Goal: Task Accomplishment & Management: Use online tool/utility

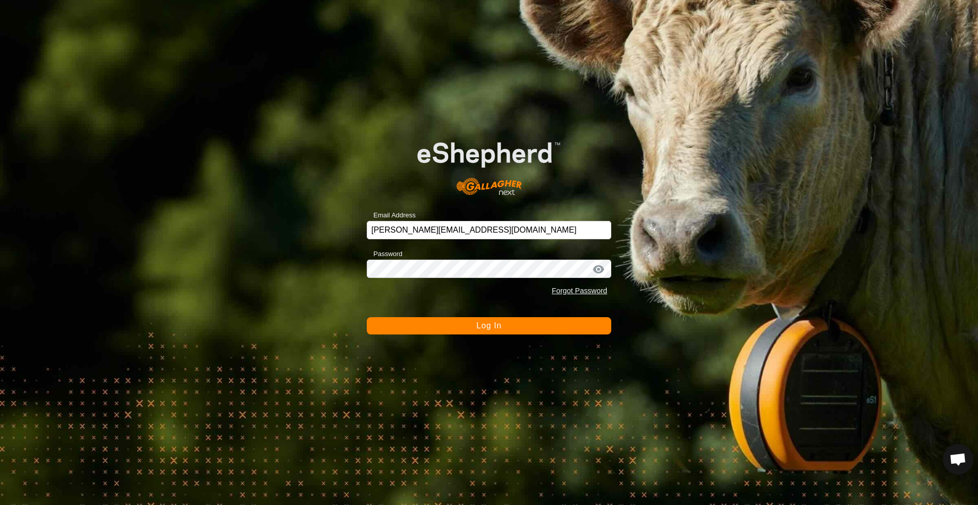
click at [465, 330] on button "Log In" at bounding box center [489, 325] width 245 height 17
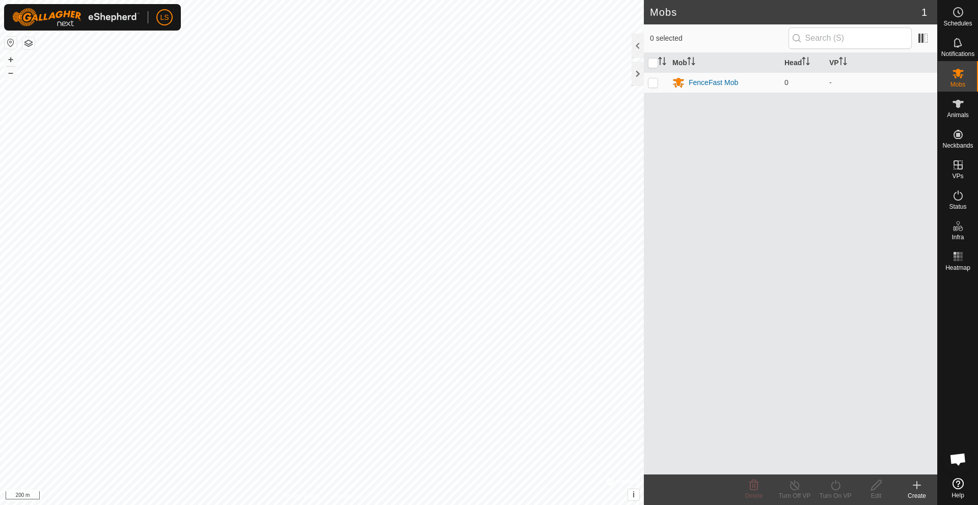
click at [914, 492] on div "Create" at bounding box center [917, 496] width 41 height 9
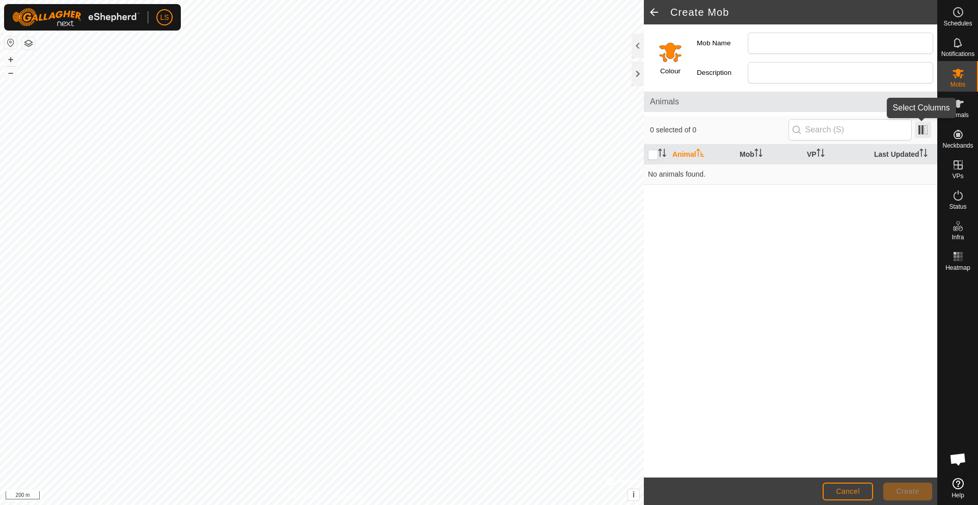
click at [924, 132] on span at bounding box center [923, 130] width 16 height 16
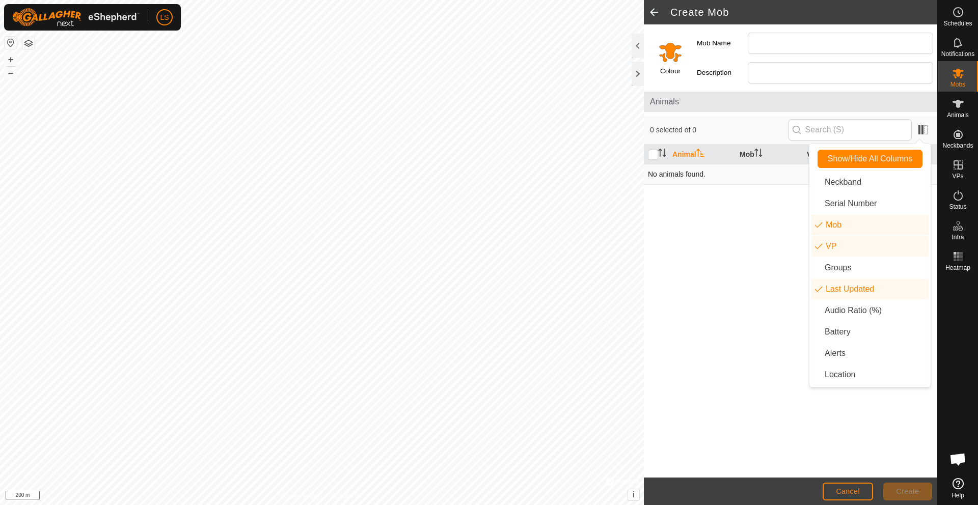
click at [688, 177] on td "No animals found." at bounding box center [790, 174] width 293 height 20
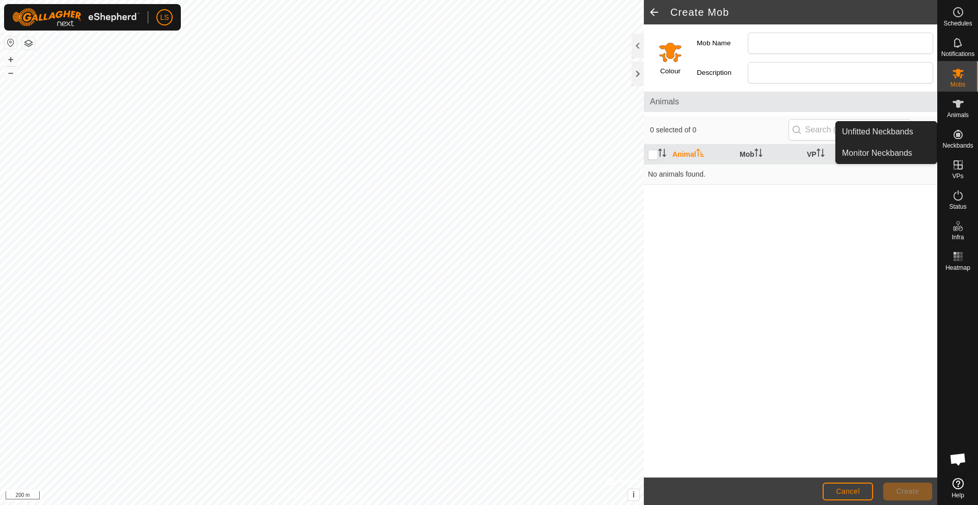
click at [962, 137] on icon at bounding box center [958, 134] width 9 height 9
click at [844, 494] on span "Cancel" at bounding box center [848, 492] width 24 height 8
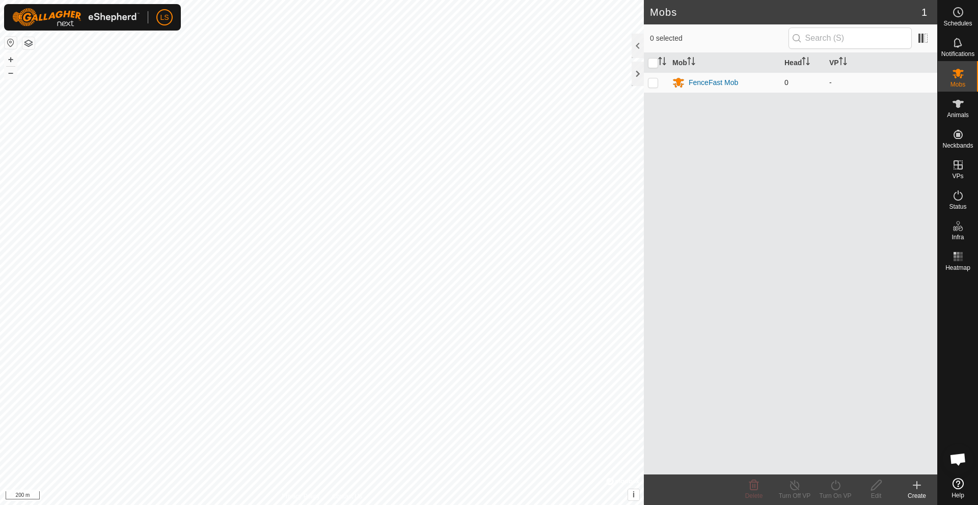
click at [654, 82] on p-checkbox at bounding box center [653, 82] width 10 height 8
checkbox input "true"
click at [709, 82] on div "FenceFast Mob" at bounding box center [713, 82] width 49 height 11
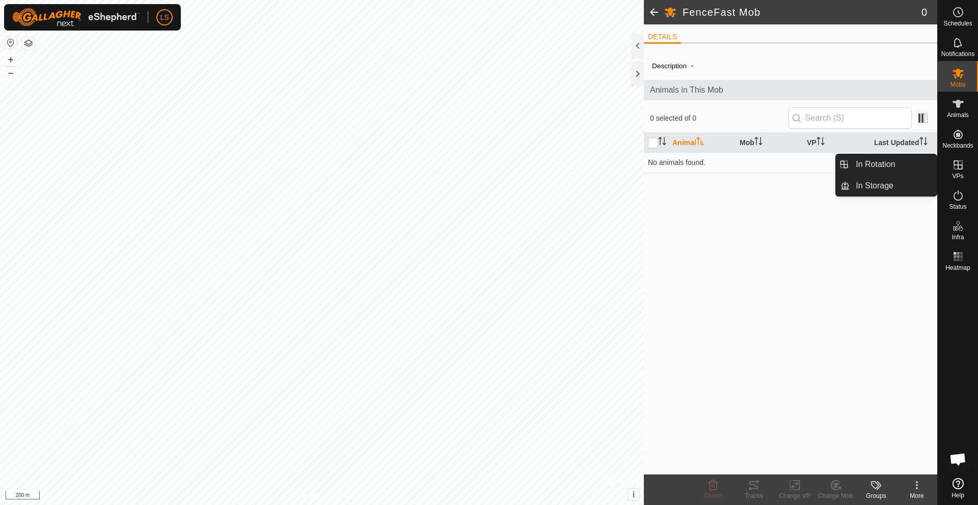
click at [959, 488] on icon at bounding box center [958, 483] width 11 height 11
click at [655, 10] on span at bounding box center [654, 12] width 20 height 24
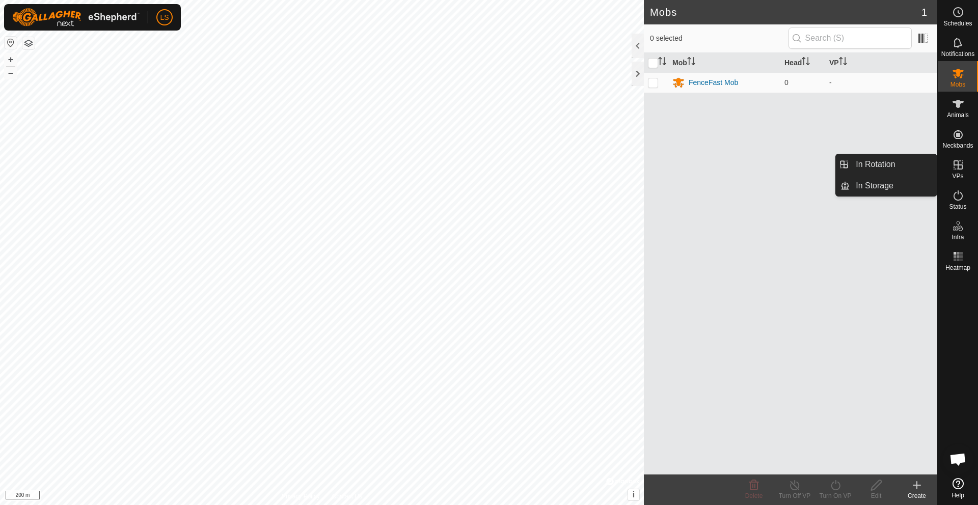
click at [957, 168] on icon at bounding box center [958, 164] width 9 height 9
click at [884, 165] on link "In Rotation" at bounding box center [893, 164] width 87 height 20
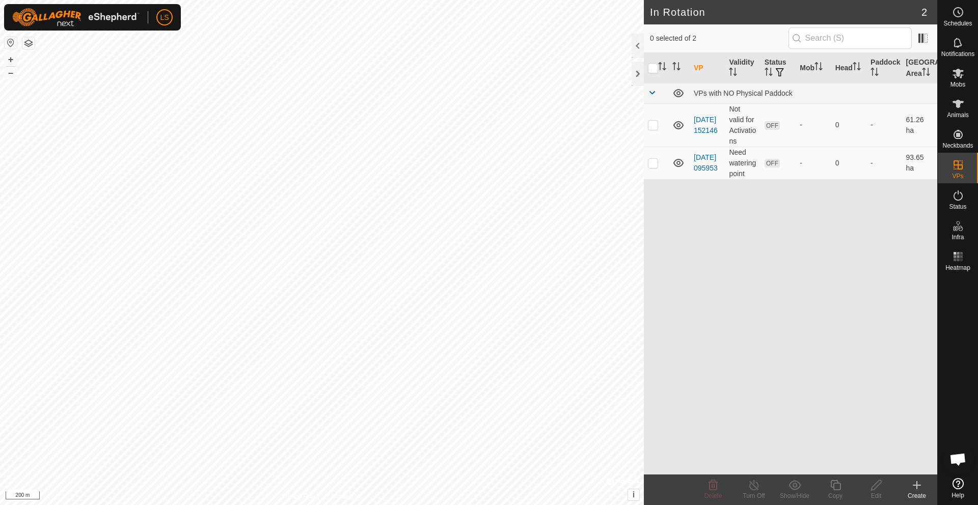
click at [916, 489] on icon at bounding box center [917, 485] width 12 height 12
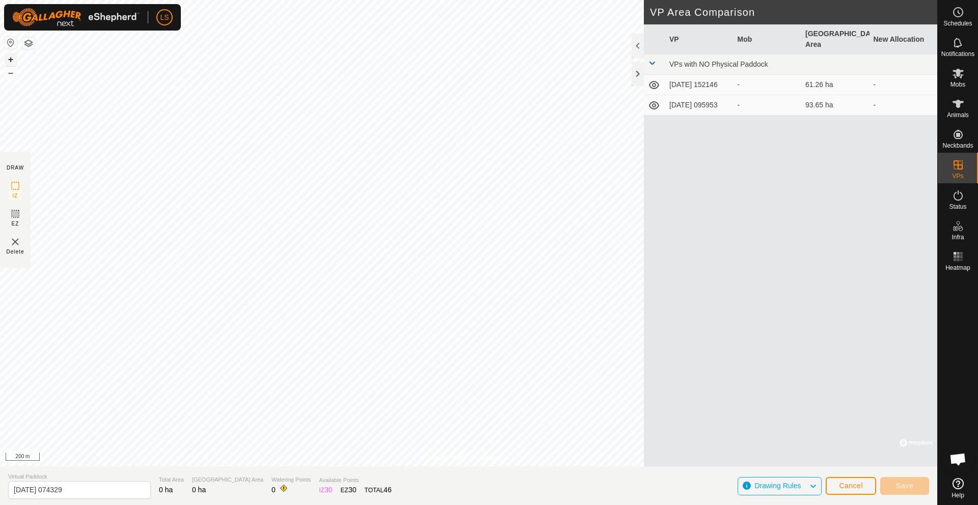
click at [13, 59] on button "+" at bounding box center [11, 59] width 12 height 12
click at [13, 183] on icon at bounding box center [15, 186] width 12 height 12
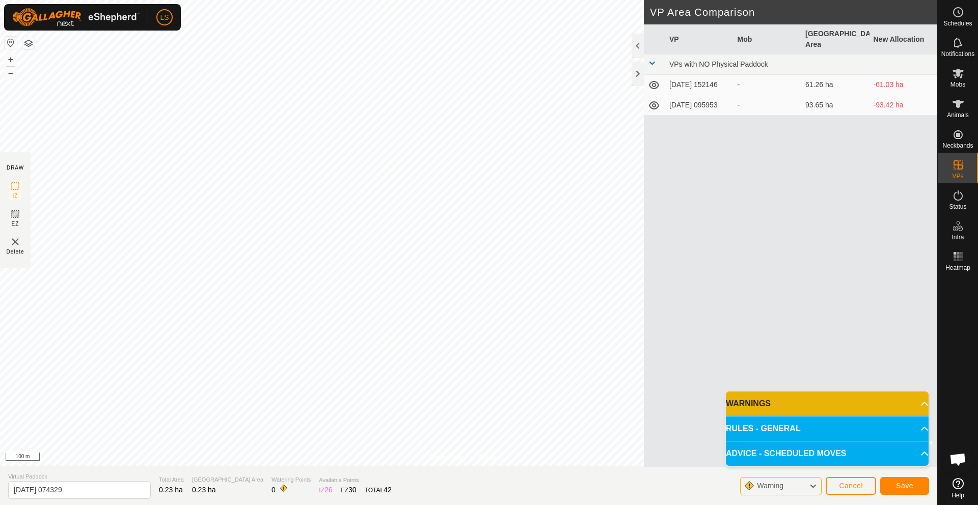
click at [785, 405] on p-accordion-header "WARNINGS" at bounding box center [827, 404] width 203 height 24
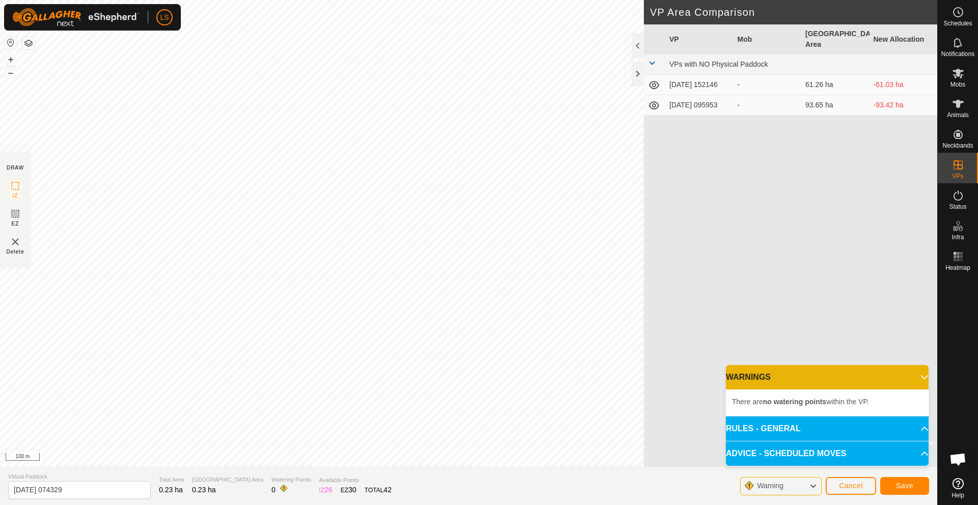
click at [774, 428] on p-accordion-header "RULES - GENERAL" at bounding box center [827, 429] width 203 height 24
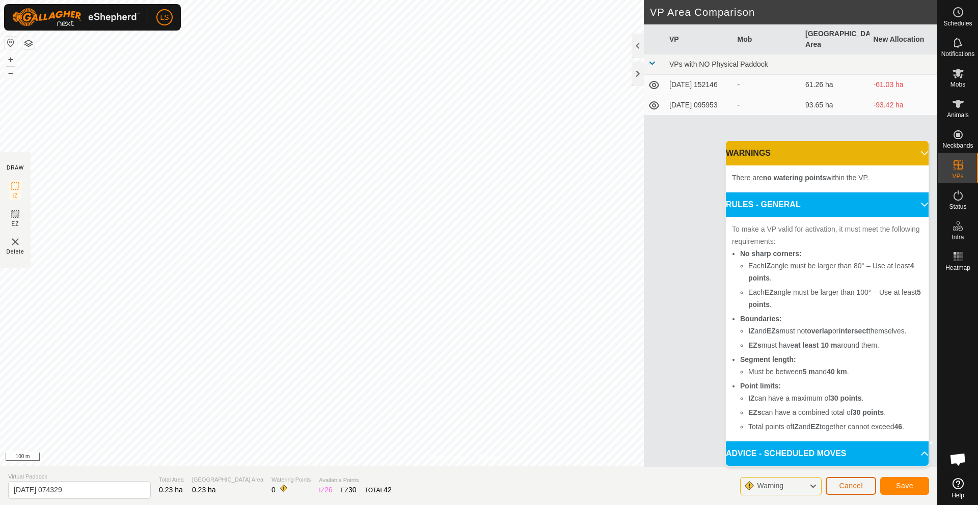
click at [854, 485] on span "Cancel" at bounding box center [851, 486] width 24 height 8
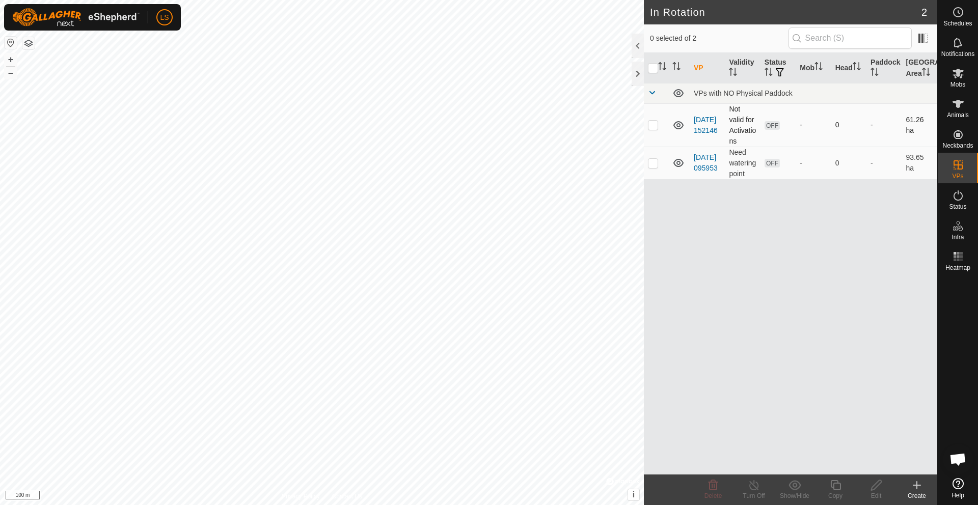
click at [648, 124] on p-checkbox at bounding box center [653, 125] width 10 height 8
checkbox input "true"
click at [652, 166] on p-checkbox at bounding box center [653, 163] width 10 height 8
checkbox input "true"
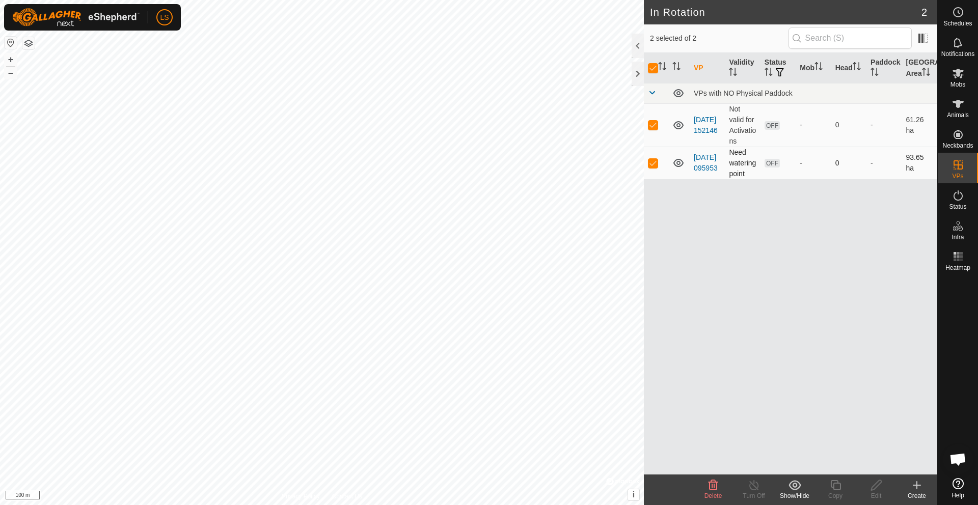
click at [656, 160] on p-checkbox at bounding box center [653, 163] width 10 height 8
checkbox input "false"
click at [655, 165] on p-checkbox at bounding box center [653, 163] width 10 height 8
checkbox input "true"
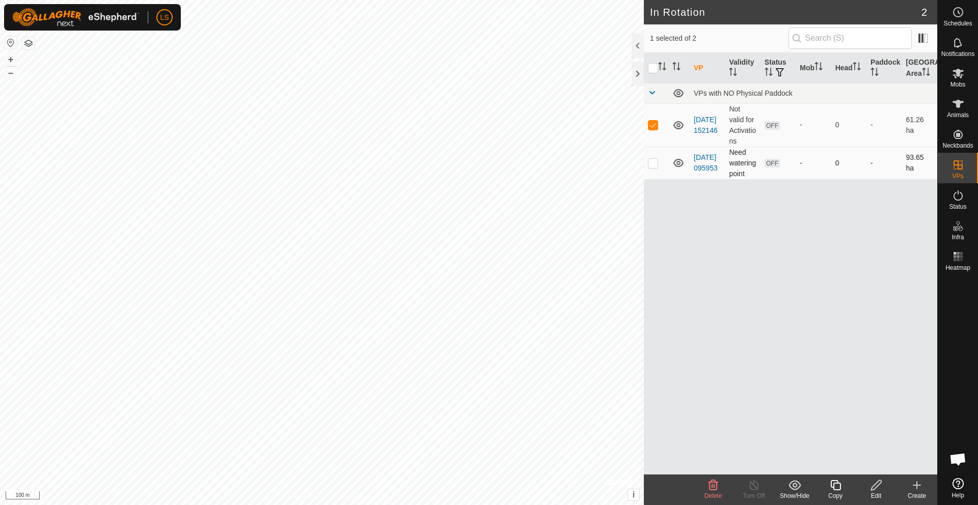
checkbox input "true"
click at [7, 71] on button "–" at bounding box center [11, 73] width 12 height 12
click at [637, 46] on div at bounding box center [638, 46] width 12 height 24
